Goal: Information Seeking & Learning: Learn about a topic

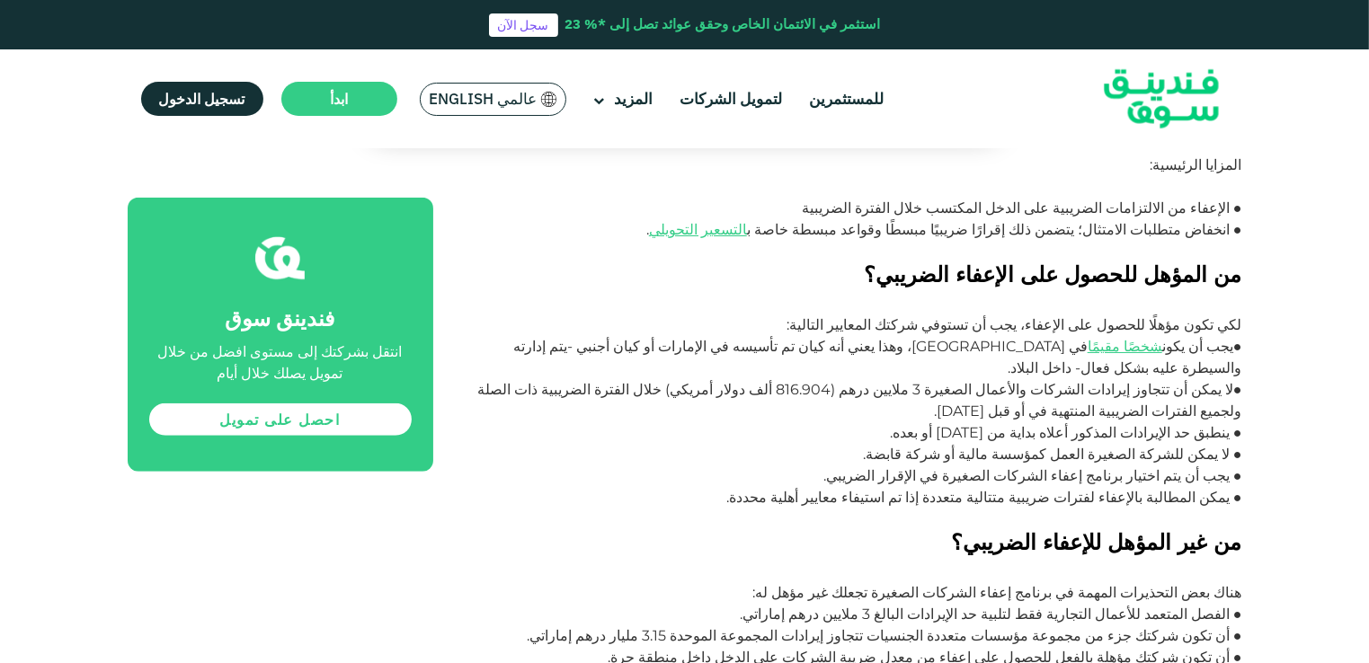
scroll to position [1348, 0]
click at [1078, 335] on p "●يجب أن يكون شخصًا مقيمًا في [GEOGRAPHIC_DATA]، وهذا يعني أنه كيان تم تأسيسه في…" at bounding box center [858, 356] width 768 height 43
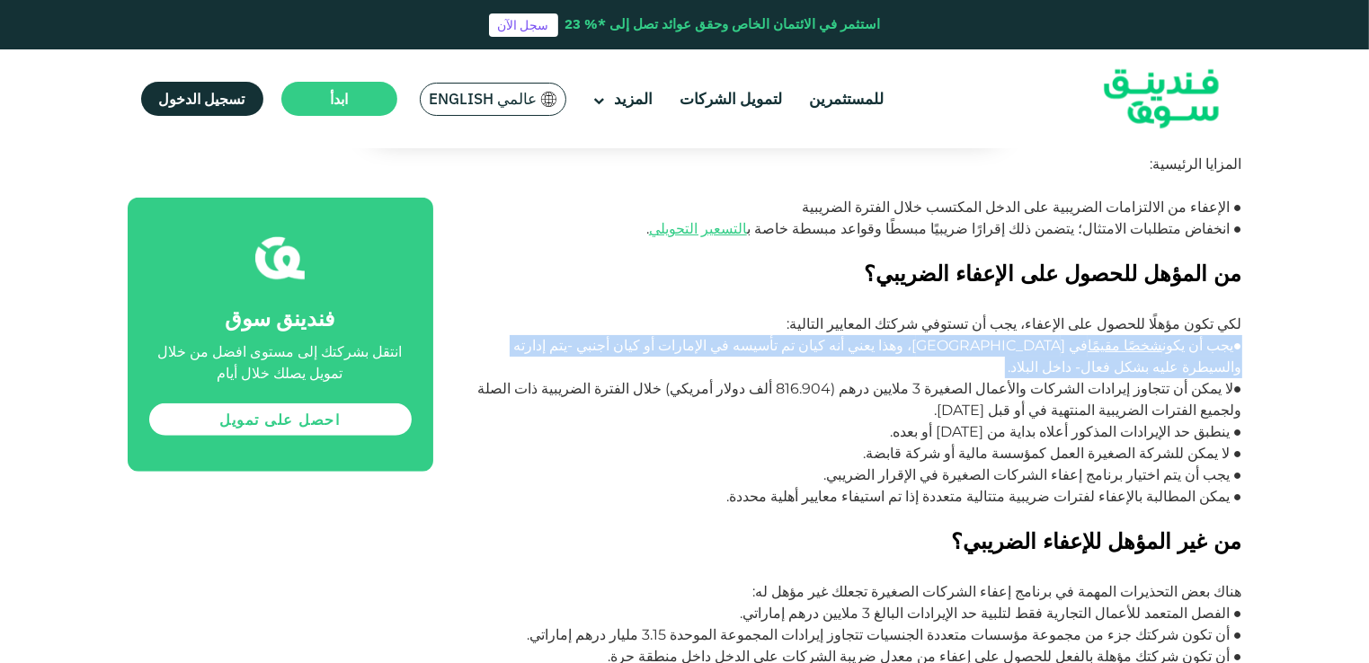
click at [1078, 335] on p "●يجب أن يكون شخصًا مقيمًا في [GEOGRAPHIC_DATA]، وهذا يعني أنه كيان تم تأسيسه في…" at bounding box center [858, 356] width 768 height 43
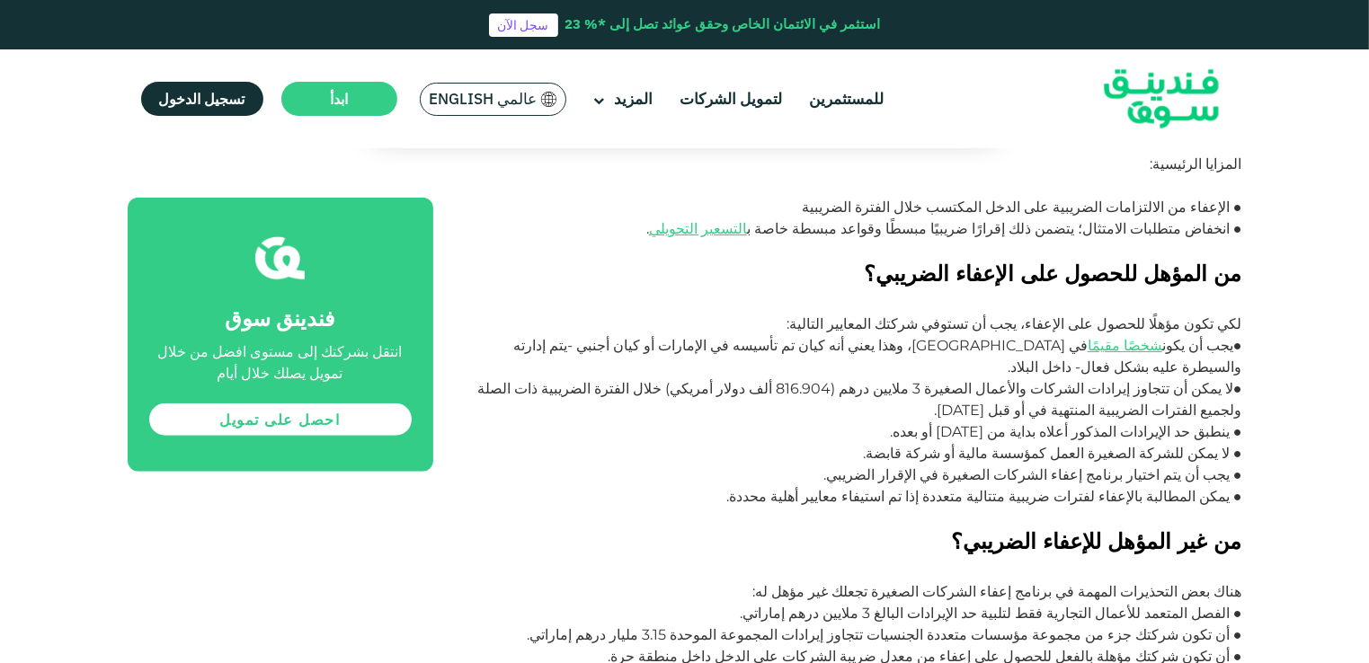
drag, startPoint x: 1078, startPoint y: 269, endPoint x: 952, endPoint y: 289, distance: 128.4
click at [952, 378] on p "●لا يمكن أن تتجاوز إيرادات الشركات والأعمال الصغيرة 3 ملايين درهم (816.904 ألف …" at bounding box center [858, 399] width 768 height 43
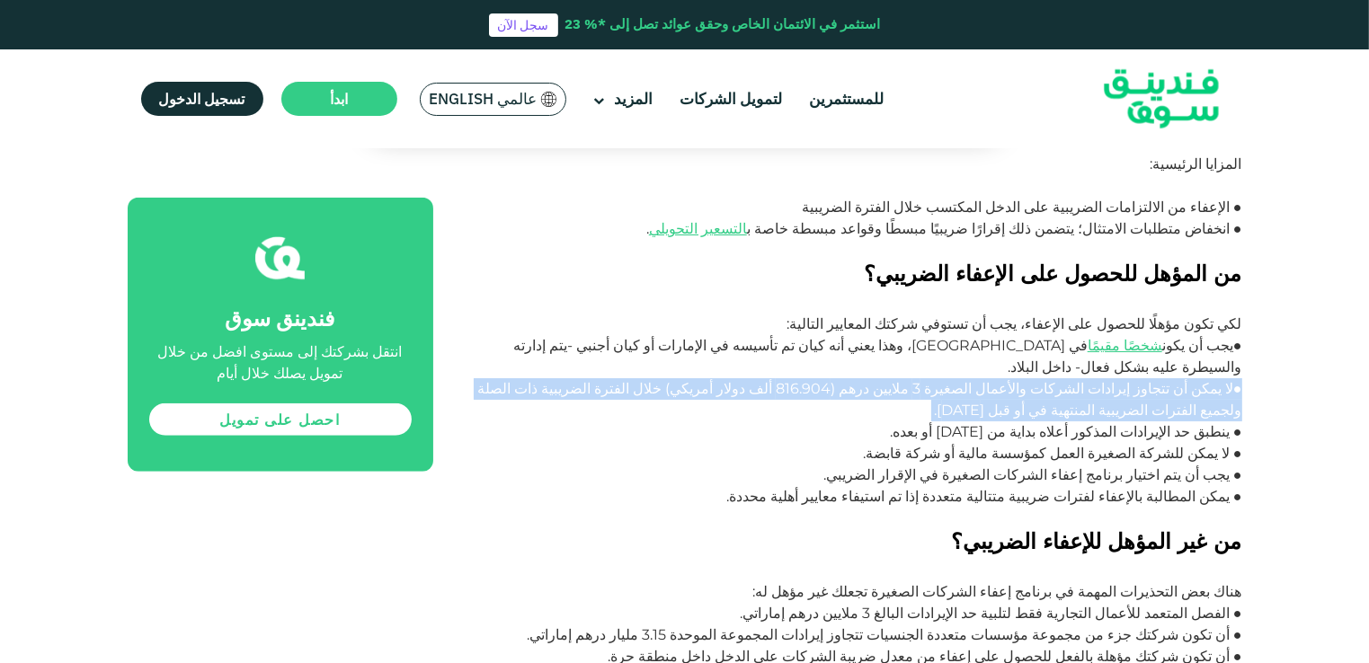
click at [952, 378] on p "●لا يمكن أن تتجاوز إيرادات الشركات والأعمال الصغيرة 3 ملايين درهم (816.904 ألف …" at bounding box center [858, 399] width 768 height 43
drag, startPoint x: 952, startPoint y: 289, endPoint x: 948, endPoint y: 318, distance: 29.0
click at [948, 378] on p "●لا يمكن أن تتجاوز إيرادات الشركات والأعمال الصغيرة 3 ملايين درهم (816.904 ألف …" at bounding box center [858, 399] width 768 height 43
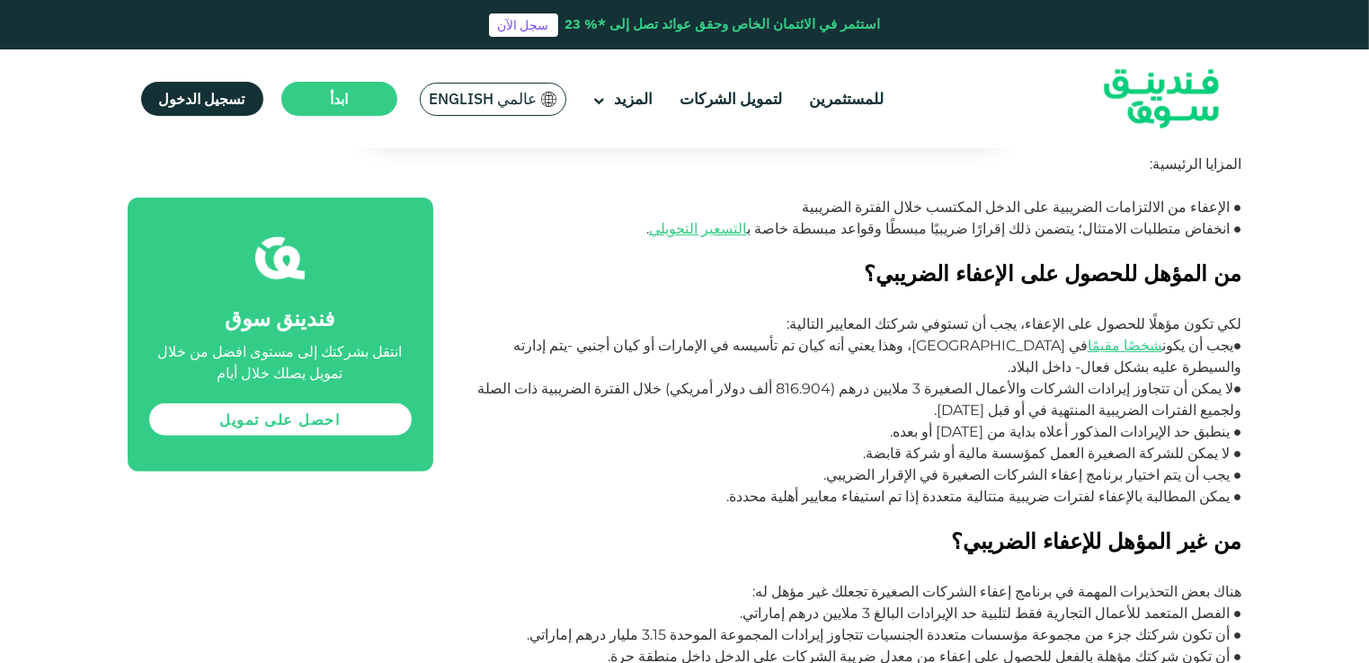
click at [951, 422] on p "● ينطبق حد الإيرادات المذكور أعلاه بداية من [DATE] أو بعده." at bounding box center [858, 433] width 768 height 22
click at [1117, 422] on p "● ينطبق حد الإيرادات المذكور أعلاه بداية من [DATE] أو بعده." at bounding box center [858, 433] width 768 height 22
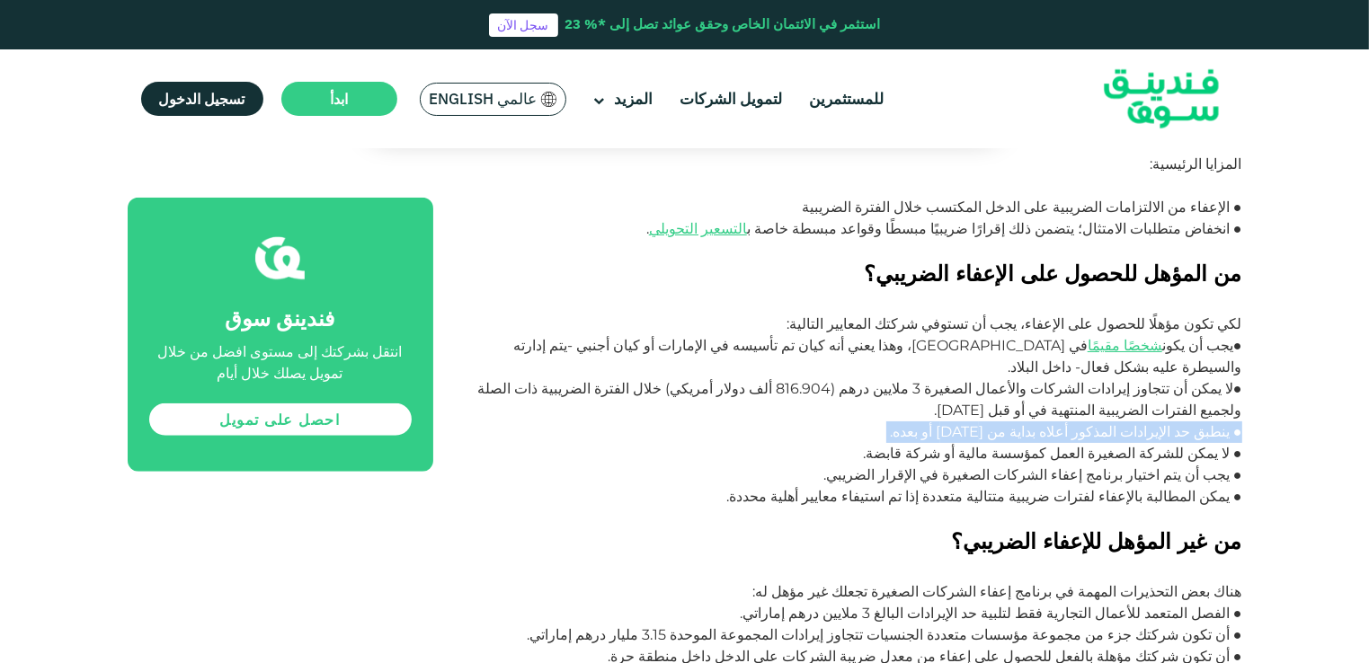
click at [1117, 422] on p "● ينطبق حد الإيرادات المذكور أعلاه بداية من [DATE] أو بعده." at bounding box center [858, 433] width 768 height 22
drag, startPoint x: 1117, startPoint y: 337, endPoint x: 997, endPoint y: 337, distance: 120.4
click at [997, 422] on p "● ينطبق حد الإيرادات المذكور أعلاه بداية من [DATE] أو بعده." at bounding box center [858, 433] width 768 height 22
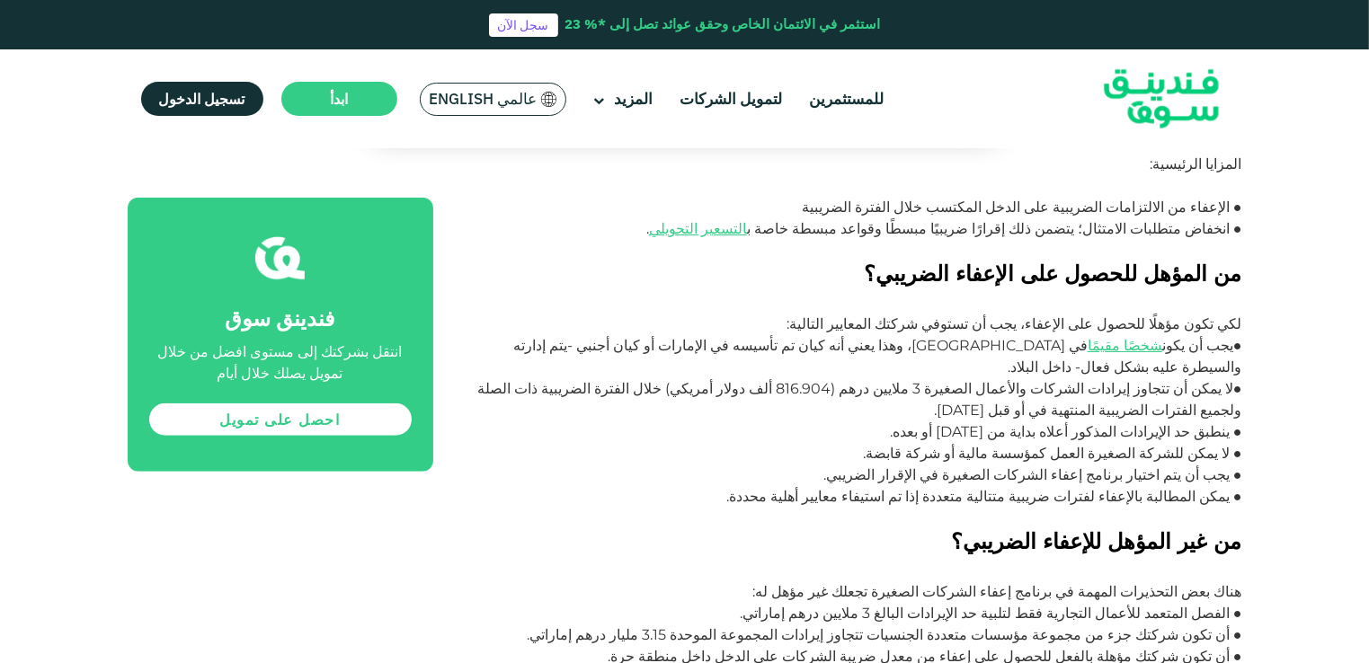
click at [972, 443] on p "● لا يمكن للشركة الصغيرة العمل كمؤسسة مالية أو شركة قابضة." at bounding box center [858, 454] width 768 height 22
click at [1002, 465] on p "● يجب أن يتم اختيار برنامج إعفاء الشركات الصغيرة في الإقرار الضريبي." at bounding box center [858, 476] width 768 height 22
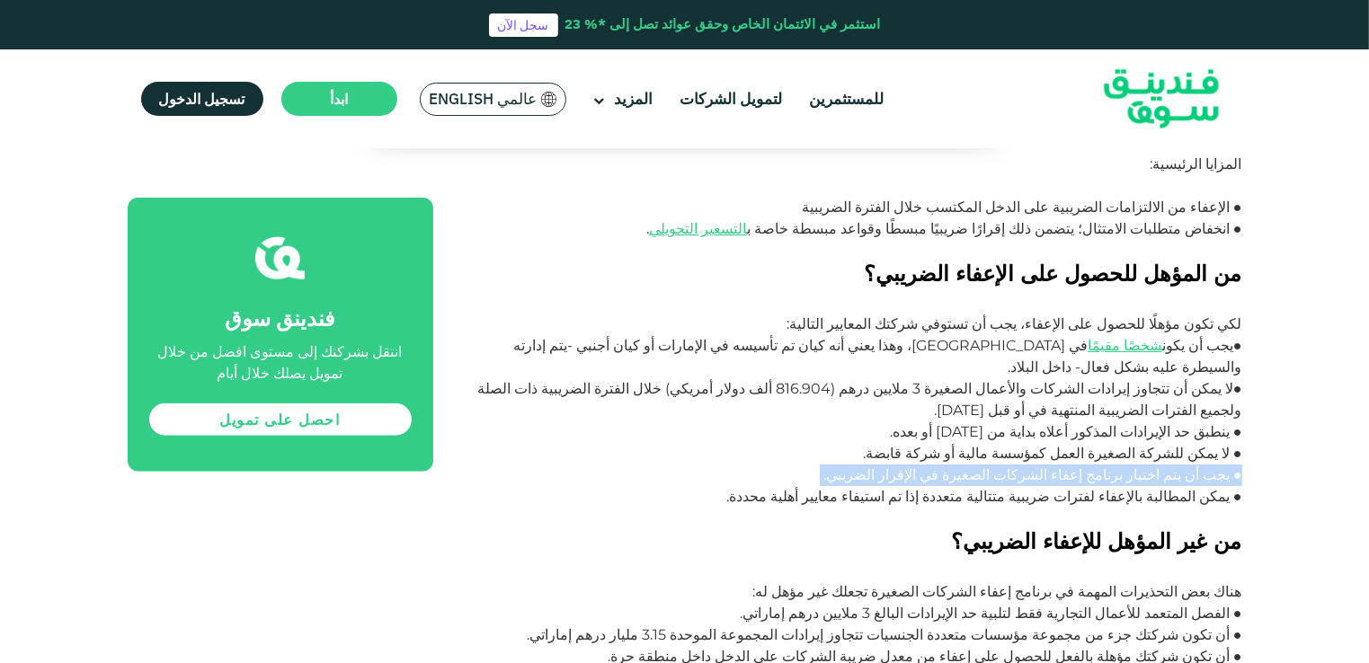
click at [1002, 465] on p "● يجب أن يتم اختيار برنامج إعفاء الشركات الصغيرة في الإقرار الضريبي." at bounding box center [858, 476] width 768 height 22
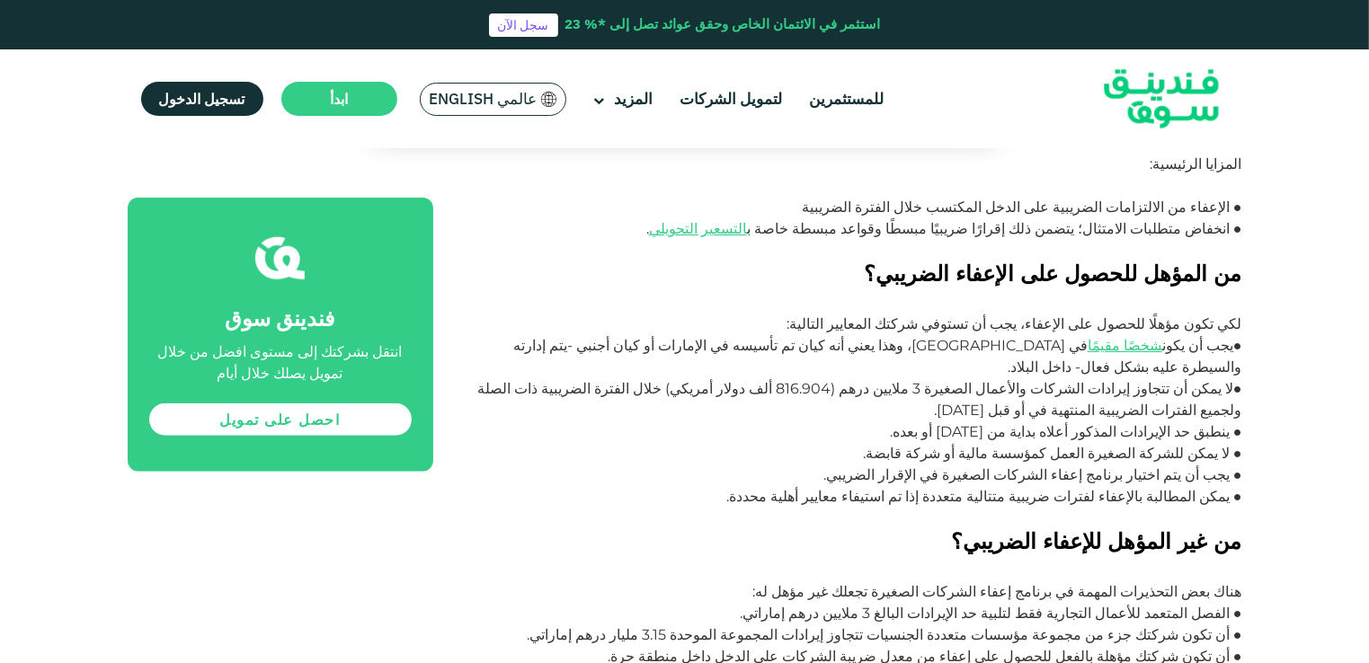
drag, startPoint x: 1002, startPoint y: 384, endPoint x: 965, endPoint y: 396, distance: 38.9
click at [965, 486] on p "● يمكن المطالبة بالإعفاء لفترات ضريبية متتالية متعددة إذا تم استيفاء معايير أهل…" at bounding box center [858, 507] width 768 height 43
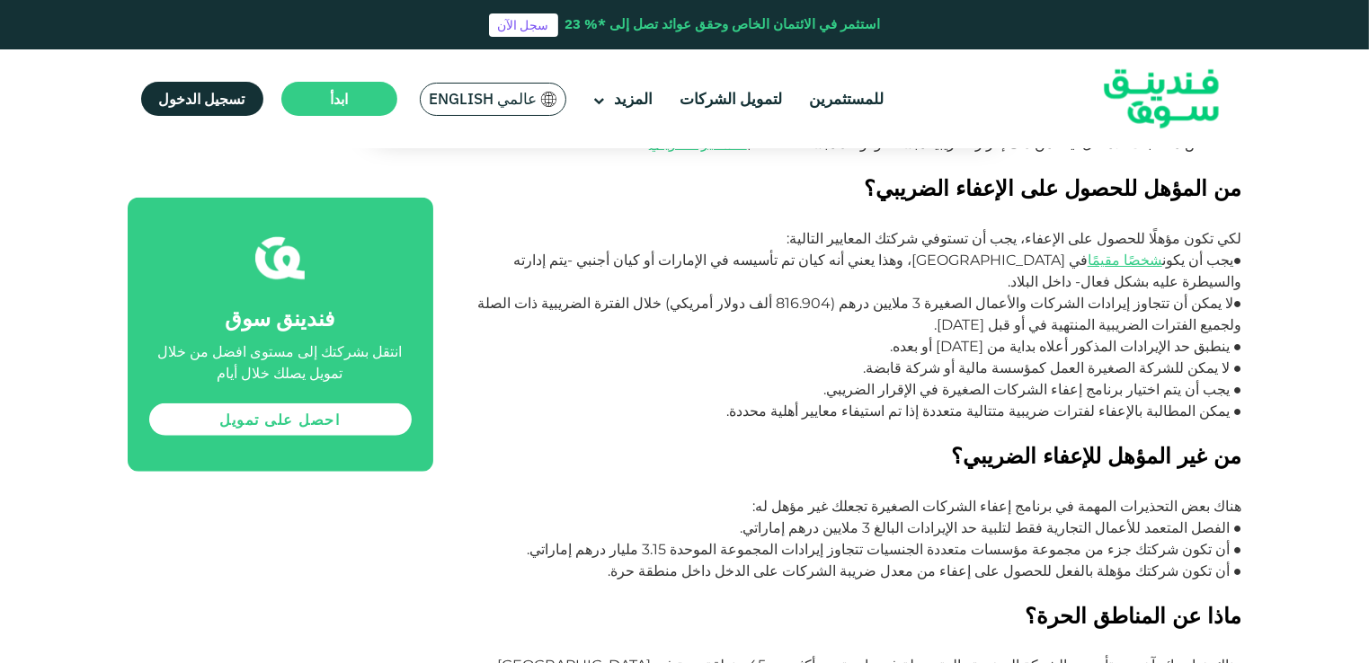
scroll to position [1438, 0]
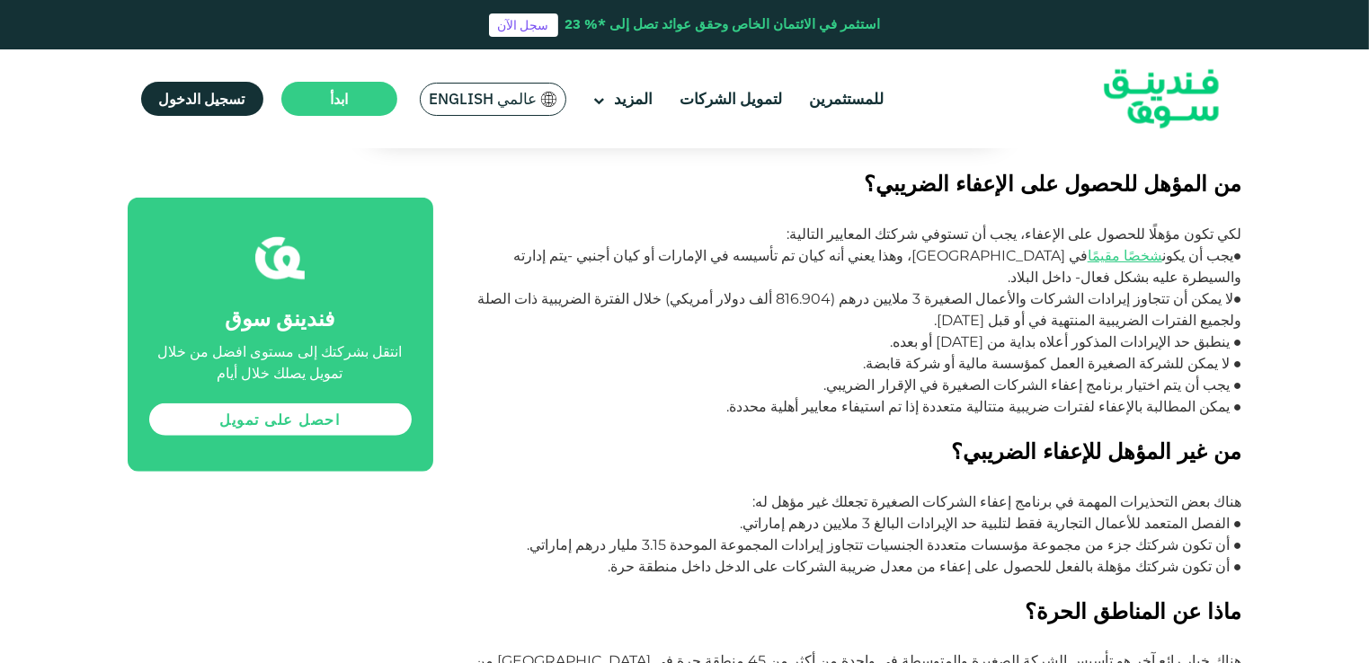
click at [1014, 492] on p "هناك بعض التحذيرات المهمة في برنامج إعفاء الشركات الصغيرة تجعلك غير مؤهل له:" at bounding box center [858, 503] width 768 height 22
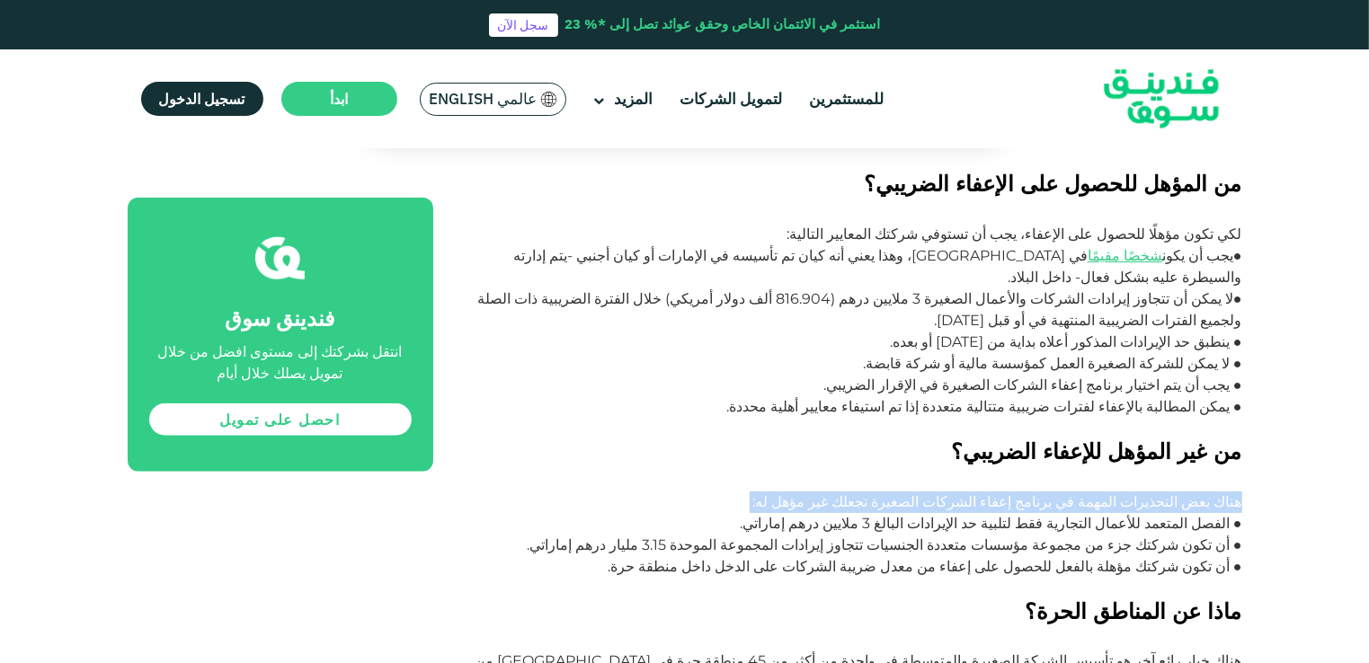
click at [1014, 492] on p "هناك بعض التحذيرات المهمة في برنامج إعفاء الشركات الصغيرة تجعلك غير مؤهل له:" at bounding box center [858, 503] width 768 height 22
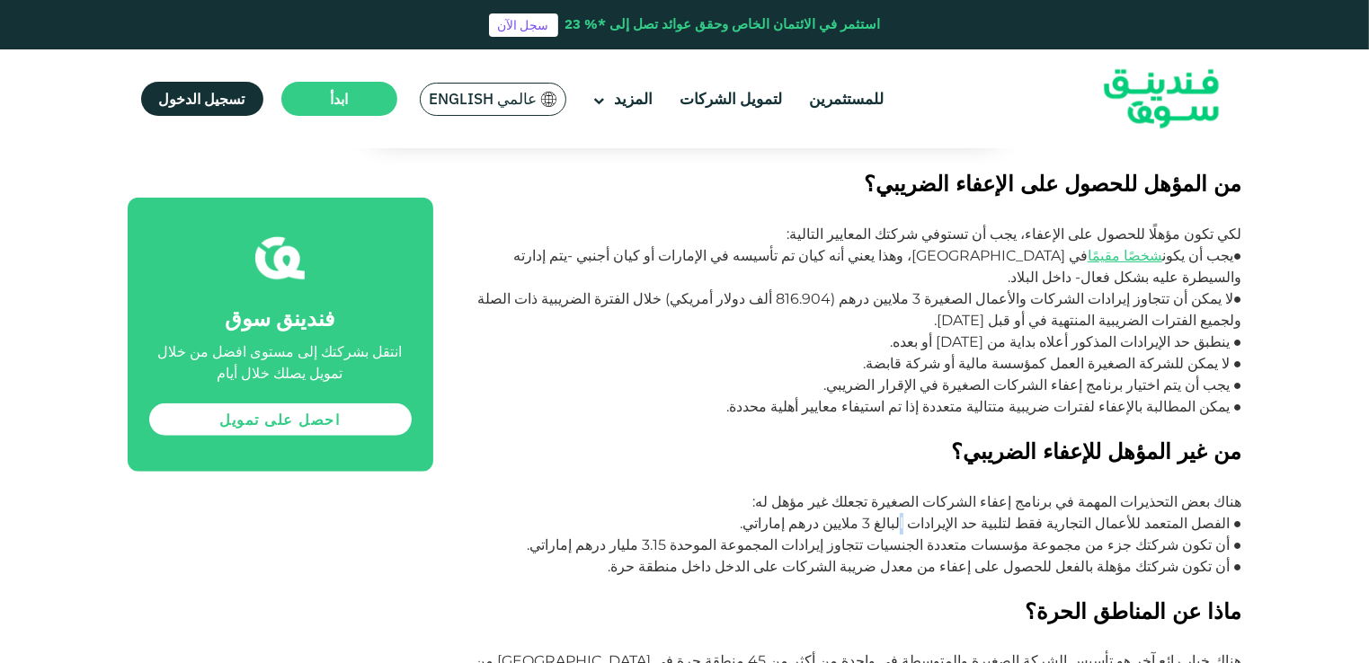
drag, startPoint x: 1014, startPoint y: 397, endPoint x: 973, endPoint y: 422, distance: 47.6
click at [973, 513] on p "● الفصل المتعمد للأعمال التجارية فقط لتلبية حد الإيرادات البالغ 3 ملايين درهم إ…" at bounding box center [858, 524] width 768 height 22
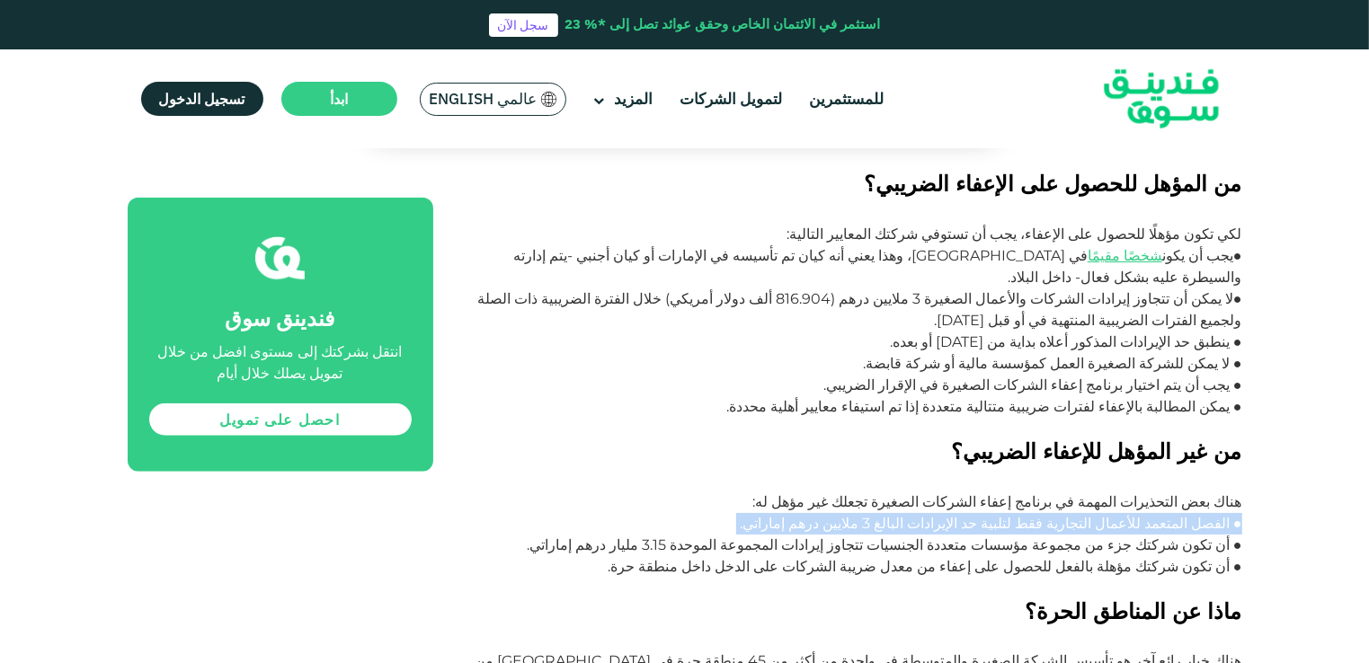
click at [973, 513] on p "● الفصل المتعمد للأعمال التجارية فقط لتلبية حد الإيرادات البالغ 3 ملايين درهم إ…" at bounding box center [858, 524] width 768 height 22
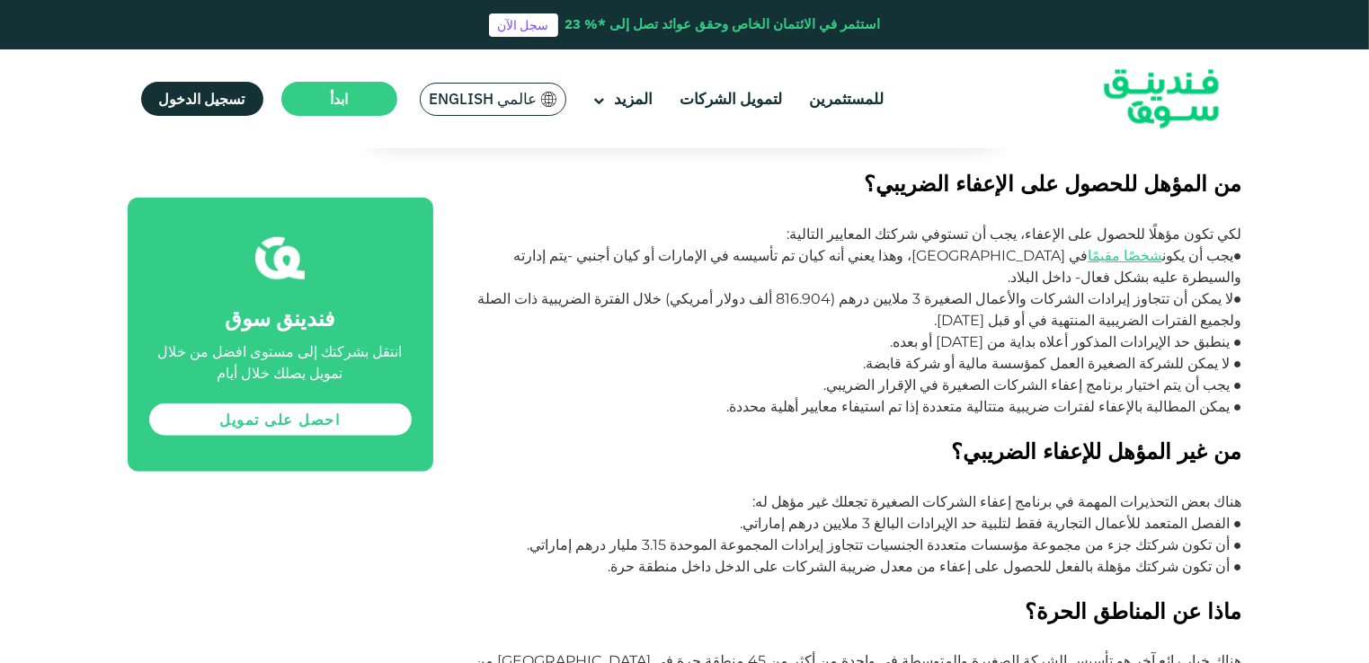
drag, startPoint x: 973, startPoint y: 422, endPoint x: 963, endPoint y: 469, distance: 47.8
click at [963, 556] on p "● أن تكون شركتك مؤهلة بالفعل للحصول على إعفاء من معدل ضريبة الشركات على الدخل د…" at bounding box center [858, 577] width 768 height 43
click at [1043, 535] on p "● أن تكون شركتك جزء من مجموعة مؤسسات متعددة الجنسيات تتجاوز إيرادات المجموعة ال…" at bounding box center [858, 546] width 768 height 22
click at [1042, 535] on p "● أن تكون شركتك جزء من مجموعة مؤسسات متعددة الجنسيات تتجاوز إيرادات المجموعة ال…" at bounding box center [858, 546] width 768 height 22
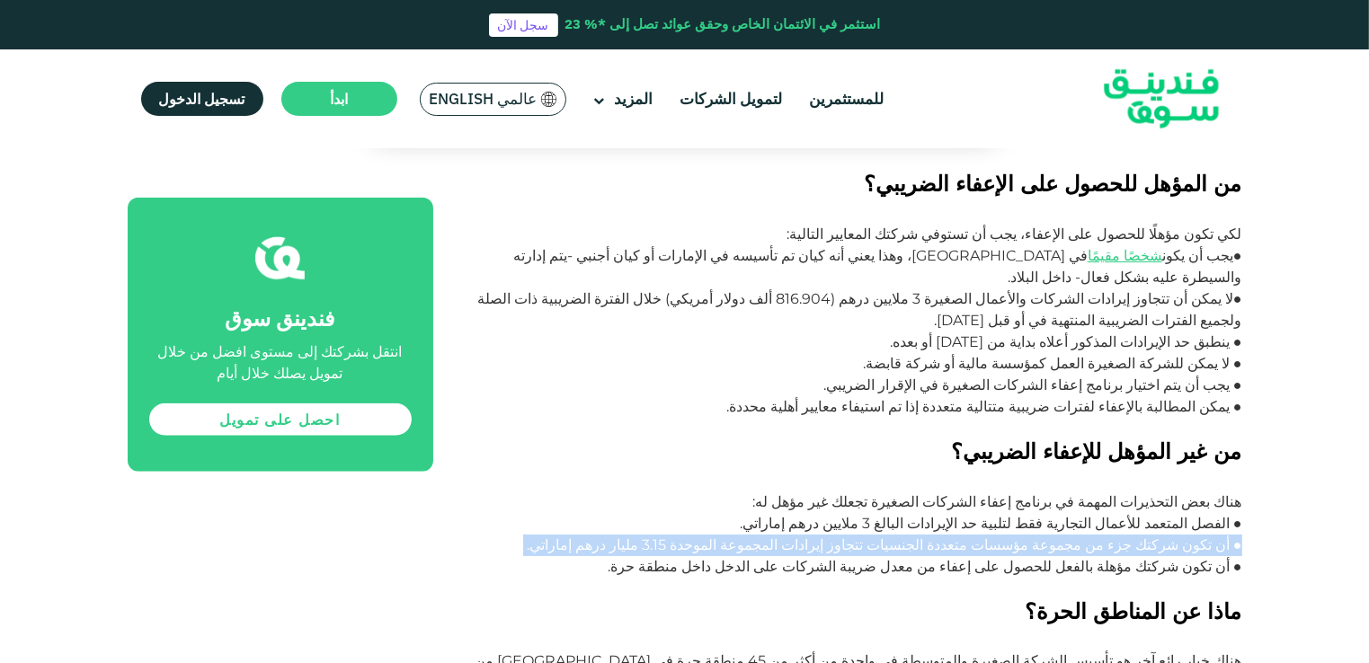
click at [1042, 535] on p "● أن تكون شركتك جزء من مجموعة مؤسسات متعددة الجنسيات تتجاوز إيرادات المجموعة ال…" at bounding box center [858, 546] width 768 height 22
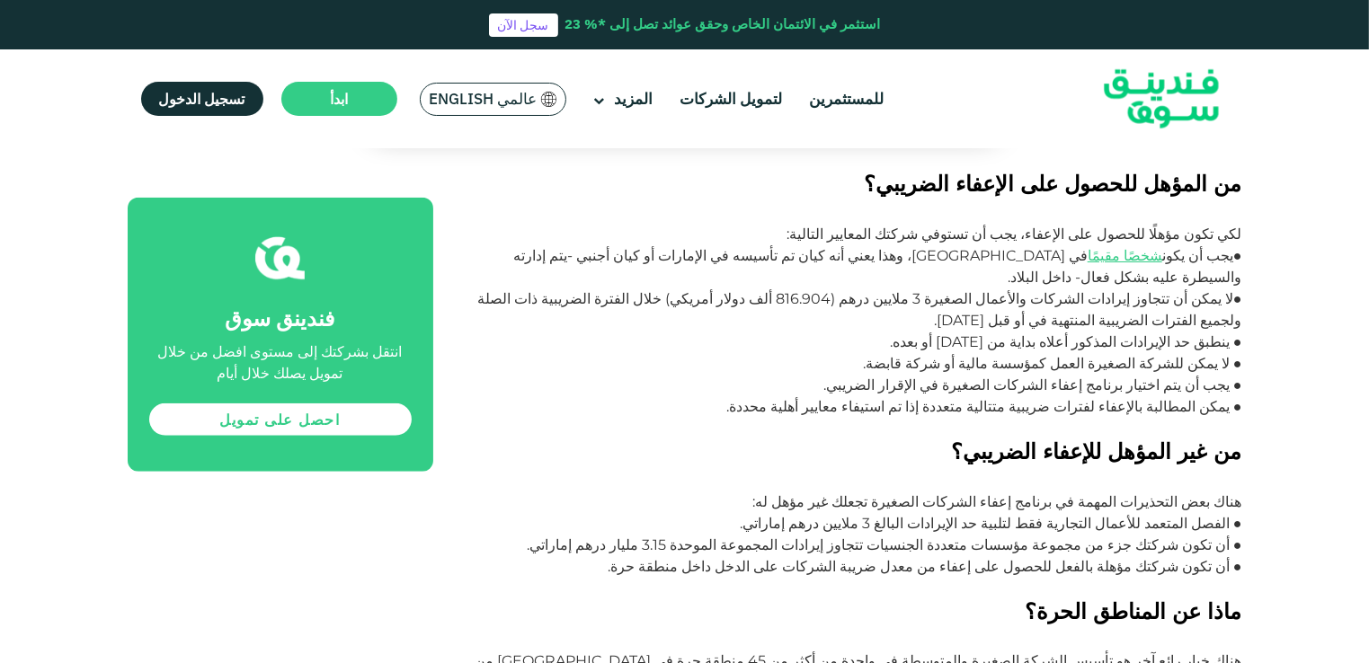
drag, startPoint x: 1042, startPoint y: 450, endPoint x: 985, endPoint y: 461, distance: 57.6
click at [985, 556] on p "● أن تكون شركتك مؤهلة بالفعل للحصول على إعفاء من معدل ضريبة الشركات على الدخل د…" at bounding box center [858, 577] width 768 height 43
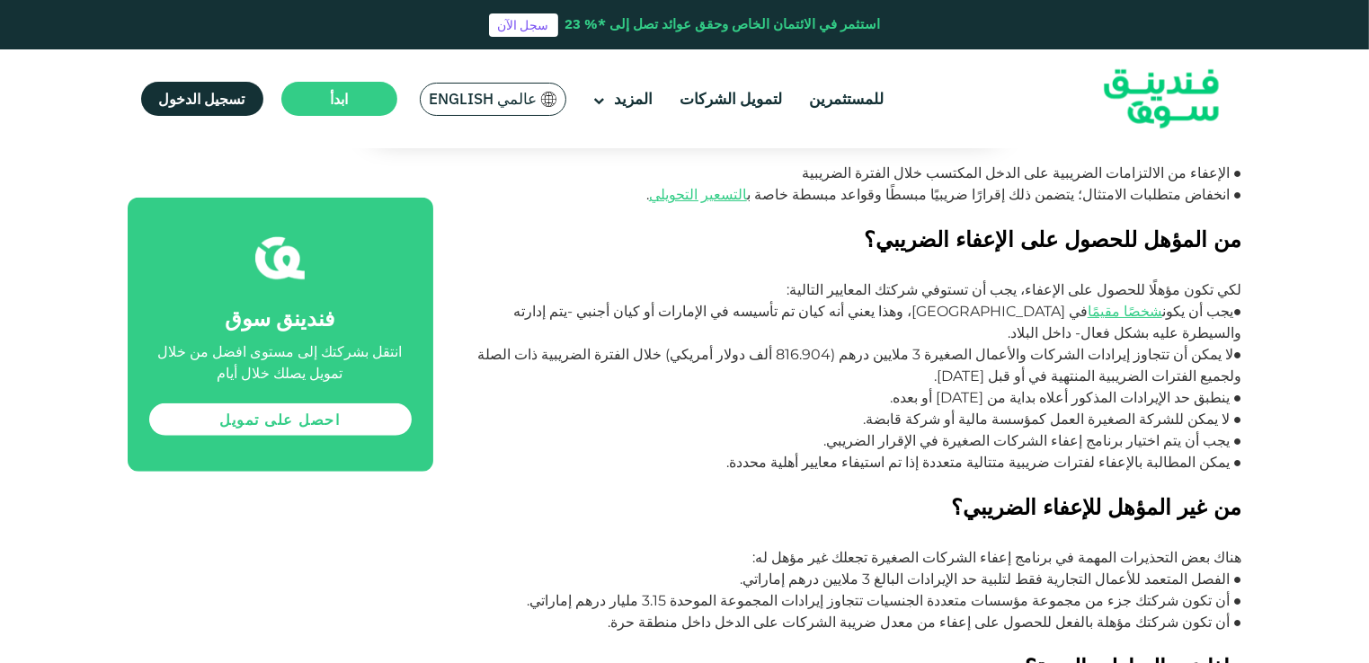
scroll to position [1348, 0]
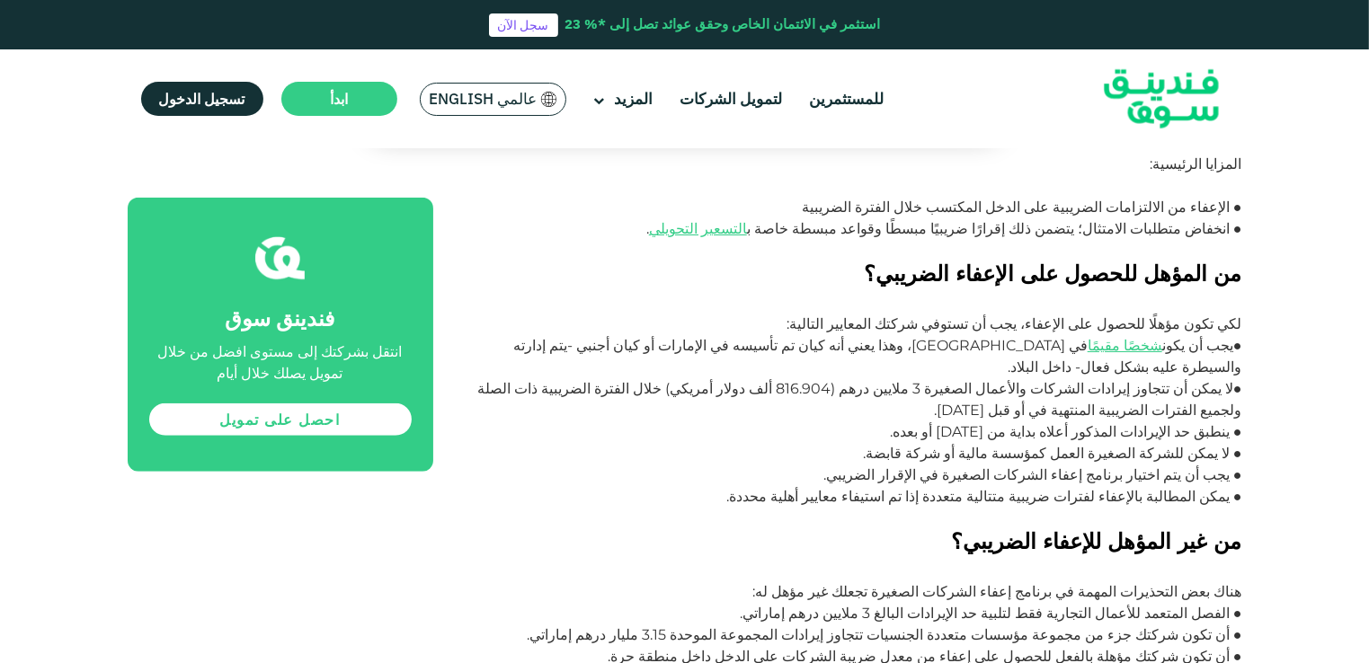
click at [1148, 378] on p "●لا يمكن أن تتجاوز إيرادات الشركات والأعمال الصغيرة 3 ملايين درهم (816.904 ألف …" at bounding box center [858, 399] width 768 height 43
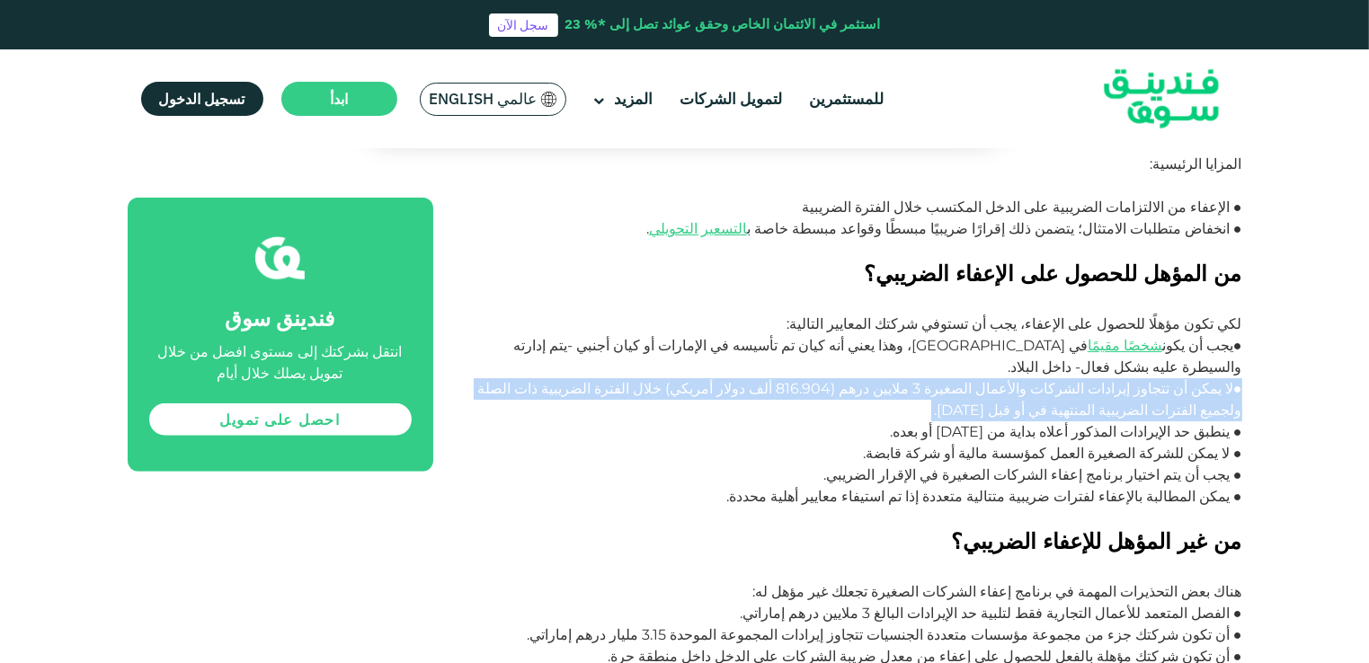
click at [1148, 378] on p "●لا يمكن أن تتجاوز إيرادات الشركات والأعمال الصغيرة 3 ملايين درهم (816.904 ألف …" at bounding box center [858, 399] width 768 height 43
drag, startPoint x: 1148, startPoint y: 306, endPoint x: 1118, endPoint y: 311, distance: 30.0
click at [1120, 378] on p "●لا يمكن أن تتجاوز إيرادات الشركات والأعمال الصغيرة 3 ملايين درهم (816.904 ألف …" at bounding box center [858, 399] width 768 height 43
click at [1078, 378] on p "●لا يمكن أن تتجاوز إيرادات الشركات والأعمال الصغيرة 3 ملايين درهم (816.904 ألف …" at bounding box center [858, 399] width 768 height 43
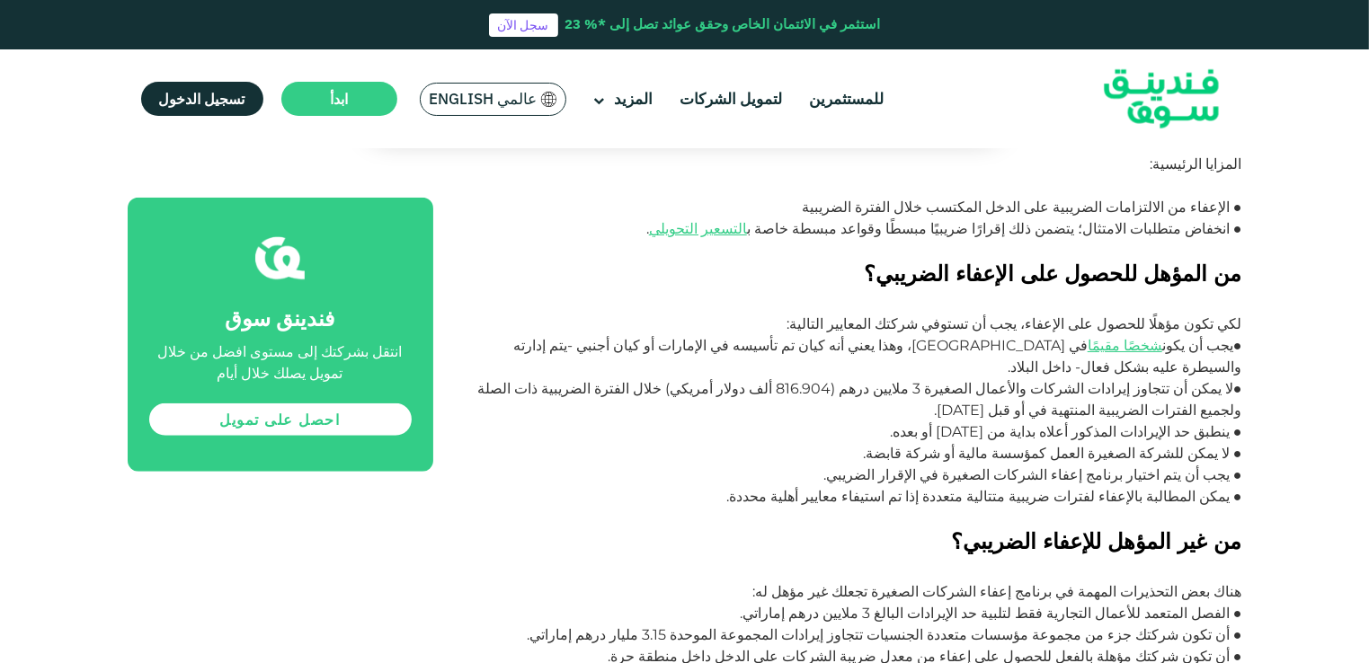
drag, startPoint x: 1059, startPoint y: 313, endPoint x: 1158, endPoint y: 315, distance: 98.9
click at [1158, 378] on p "●لا يمكن أن تتجاوز إيرادات الشركات والأعمال الصغيرة 3 ملايين درهم (816.904 ألف …" at bounding box center [858, 399] width 768 height 43
